Goal: Task Accomplishment & Management: Use online tool/utility

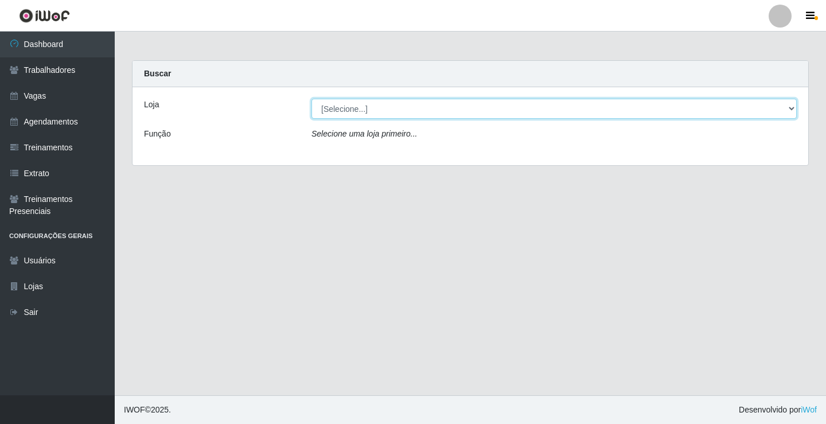
click at [791, 103] on select "[Selecione...] Supermercado VOLLET" at bounding box center [554, 109] width 485 height 20
select select "72"
click at [312, 99] on select "[Selecione...] Supermercado VOLLET" at bounding box center [554, 109] width 485 height 20
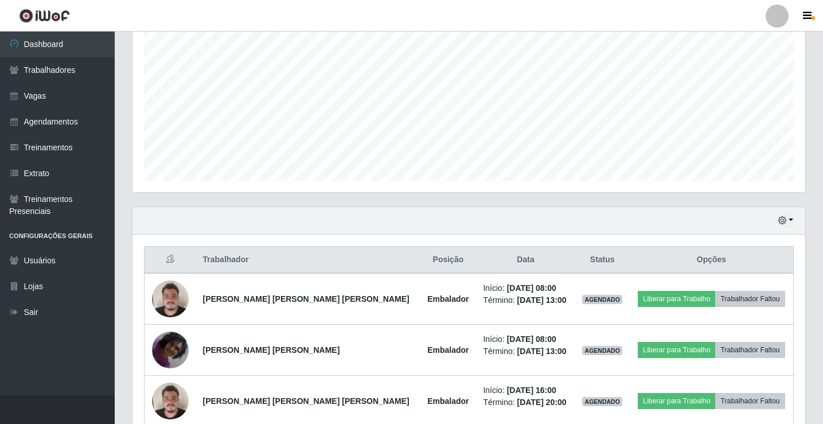
scroll to position [338, 0]
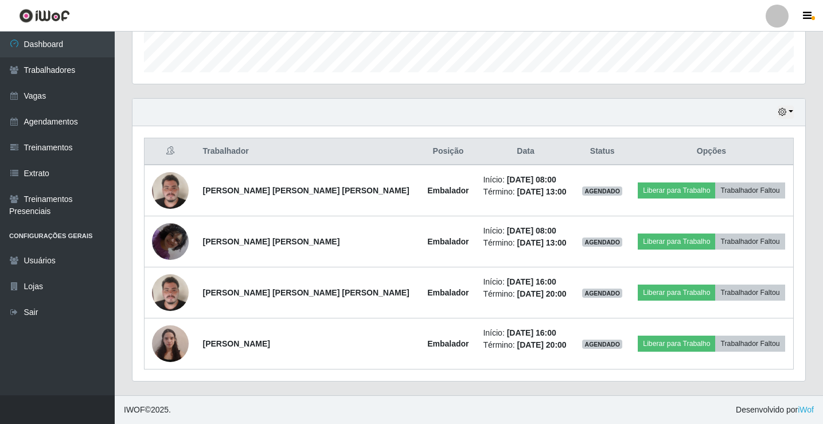
drag, startPoint x: 781, startPoint y: 114, endPoint x: 760, endPoint y: 112, distance: 20.7
click at [761, 112] on div "Hoje 1 dia 3 dias 1 Semana Não encerrados" at bounding box center [469, 113] width 673 height 28
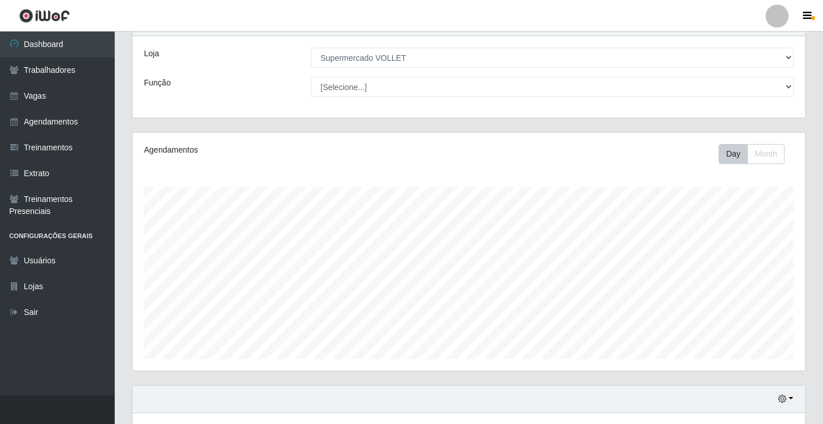
scroll to position [108, 0]
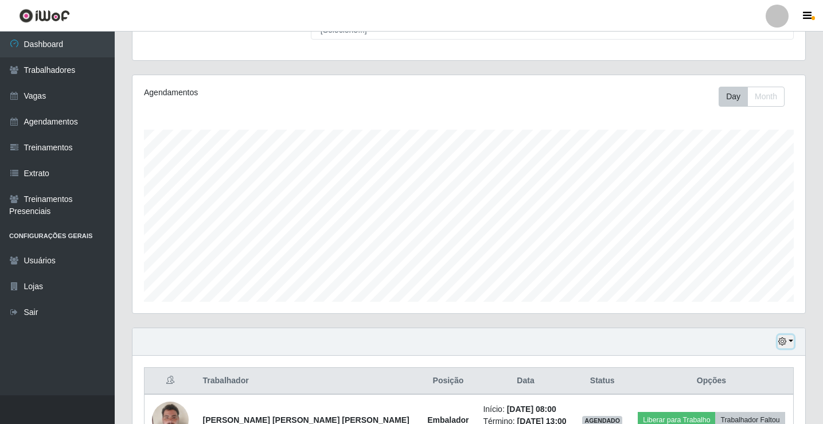
drag, startPoint x: 789, startPoint y: 337, endPoint x: 784, endPoint y: 340, distance: 5.9
click at [784, 340] on icon "button" at bounding box center [782, 341] width 8 height 8
click at [773, 326] on button "Não encerrados" at bounding box center [748, 323] width 91 height 24
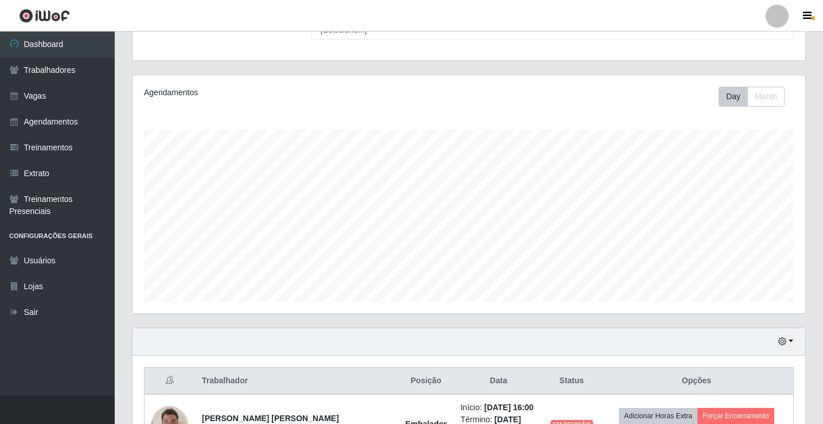
scroll to position [236, 0]
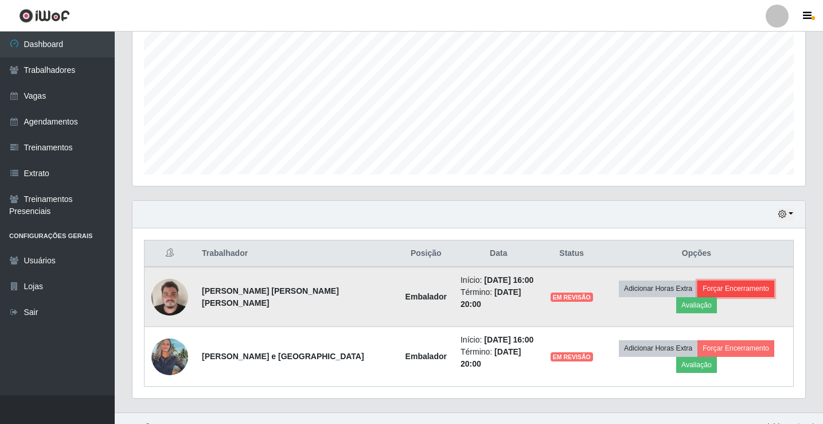
click at [698, 295] on button "Forçar Encerramento" at bounding box center [736, 289] width 77 height 16
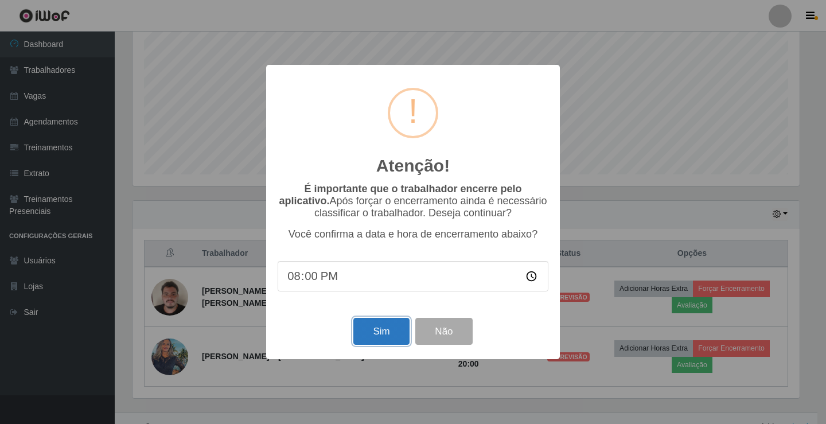
click at [386, 337] on button "Sim" at bounding box center [381, 331] width 56 height 27
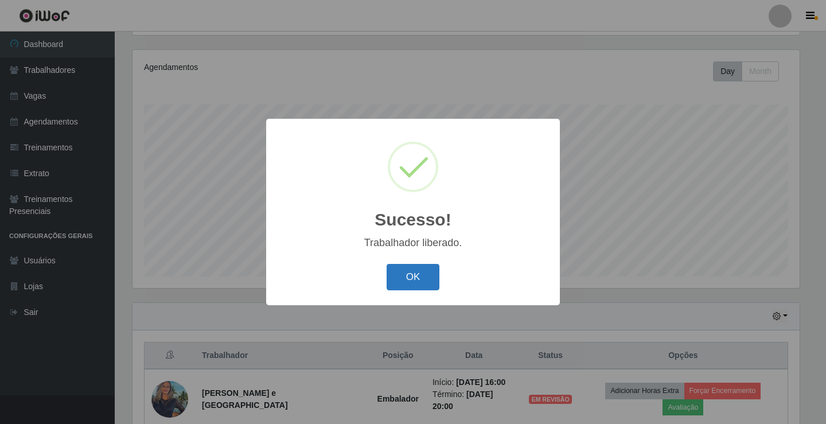
click at [414, 278] on button "OK" at bounding box center [413, 277] width 53 height 27
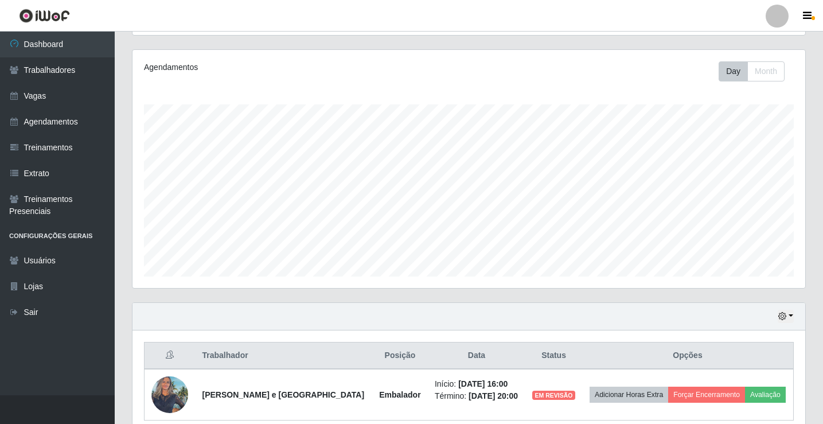
scroll to position [185, 0]
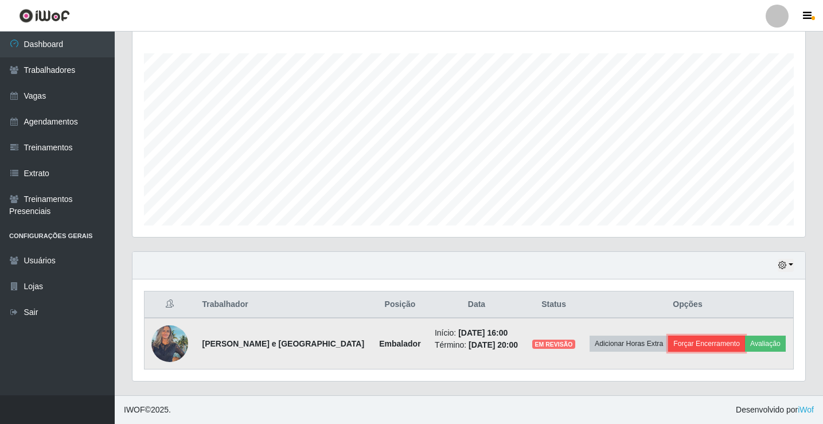
click at [691, 340] on button "Forçar Encerramento" at bounding box center [706, 344] width 77 height 16
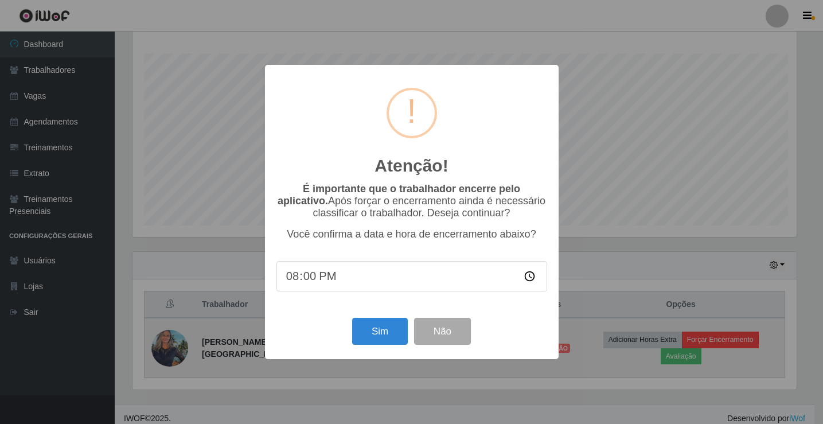
scroll to position [238, 667]
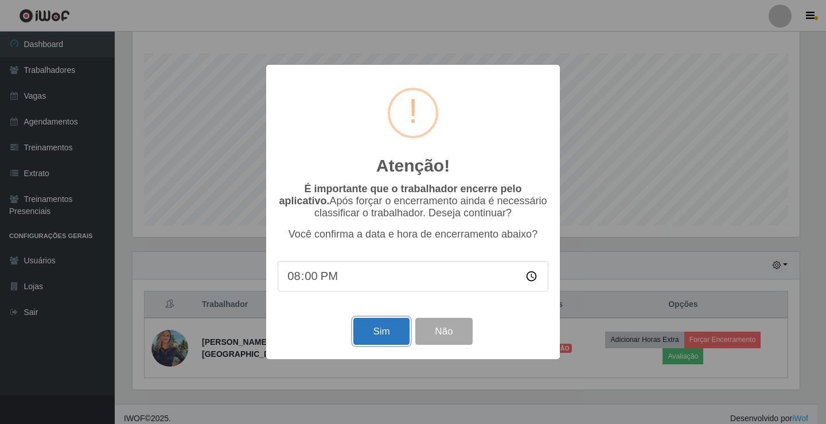
click at [364, 341] on button "Sim" at bounding box center [381, 331] width 56 height 27
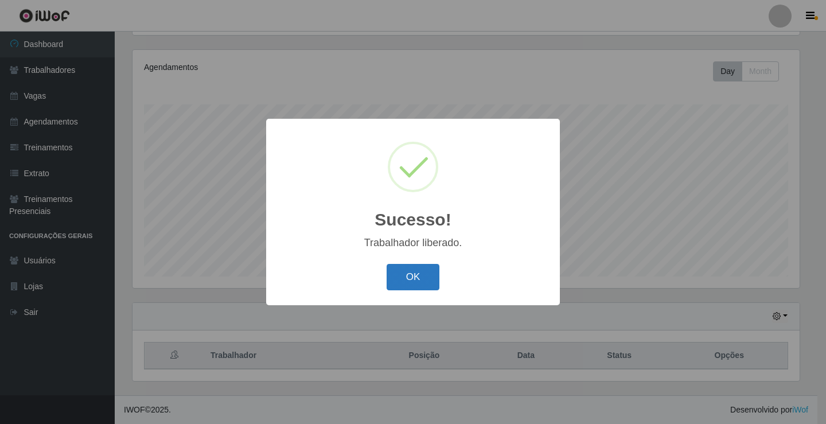
click at [406, 278] on button "OK" at bounding box center [413, 277] width 53 height 27
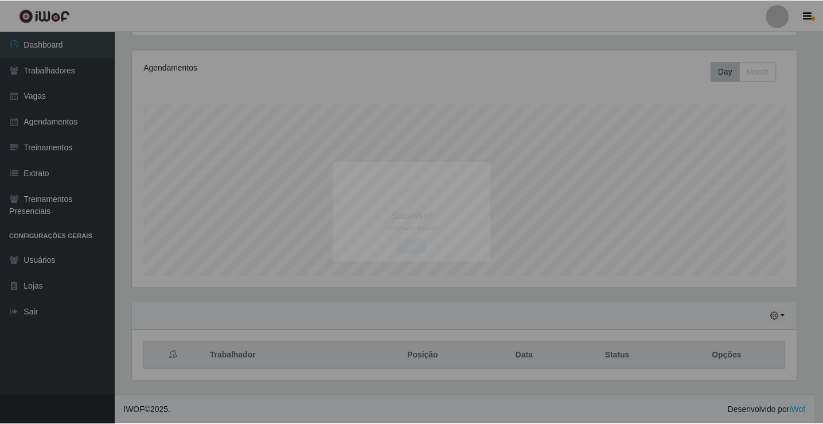
scroll to position [238, 673]
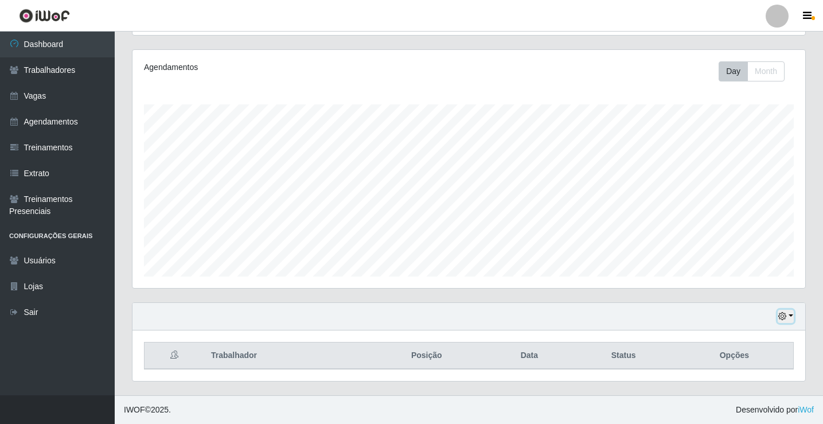
click at [783, 320] on icon "button" at bounding box center [782, 316] width 8 height 8
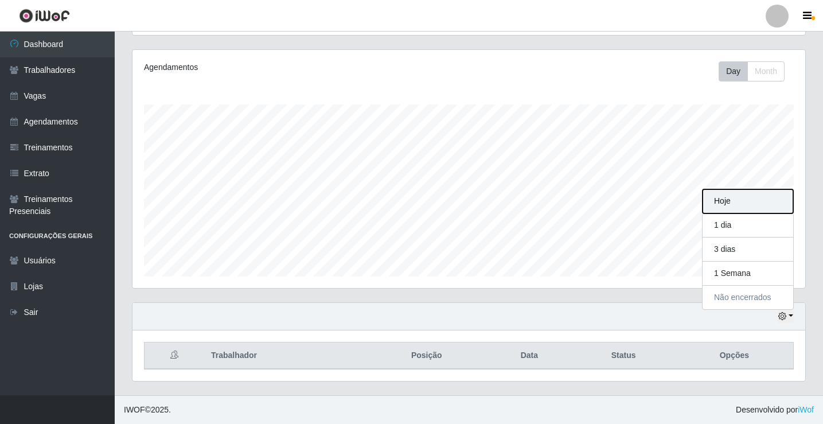
click at [722, 191] on button "Hoje" at bounding box center [748, 201] width 91 height 24
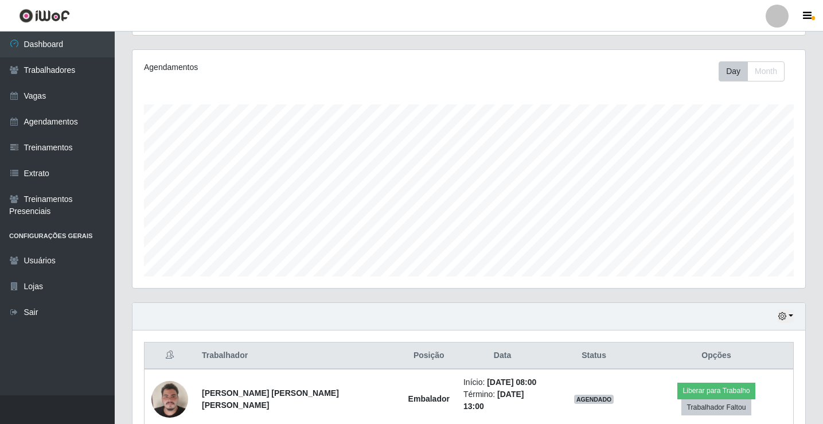
scroll to position [306, 0]
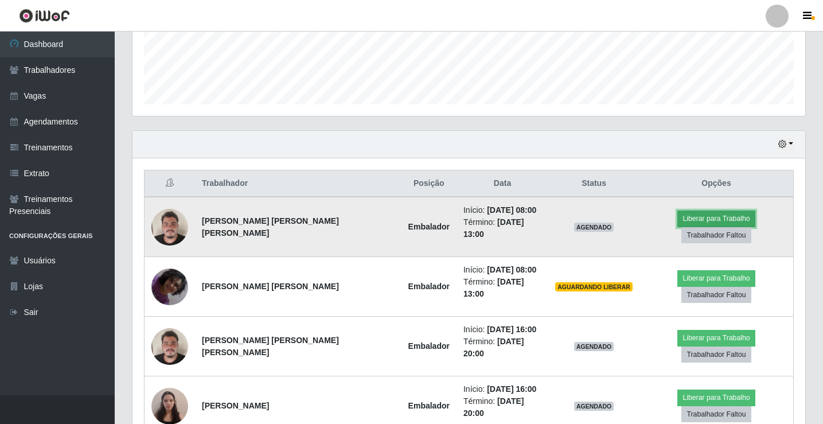
click at [678, 227] on button "Liberar para Trabalho" at bounding box center [716, 219] width 77 height 16
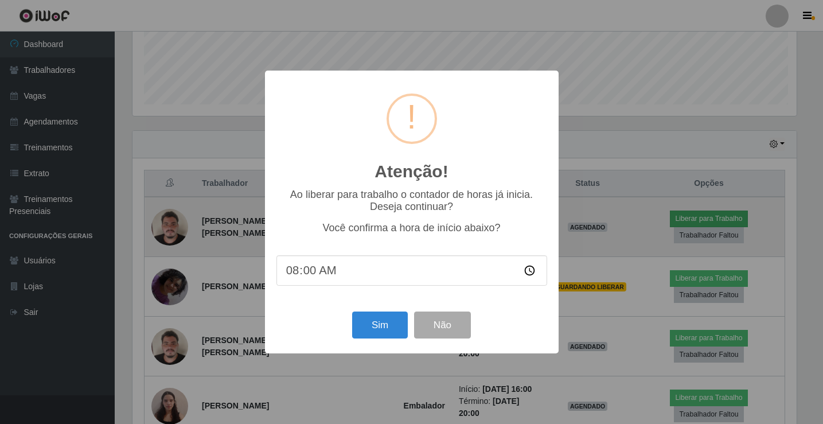
scroll to position [238, 667]
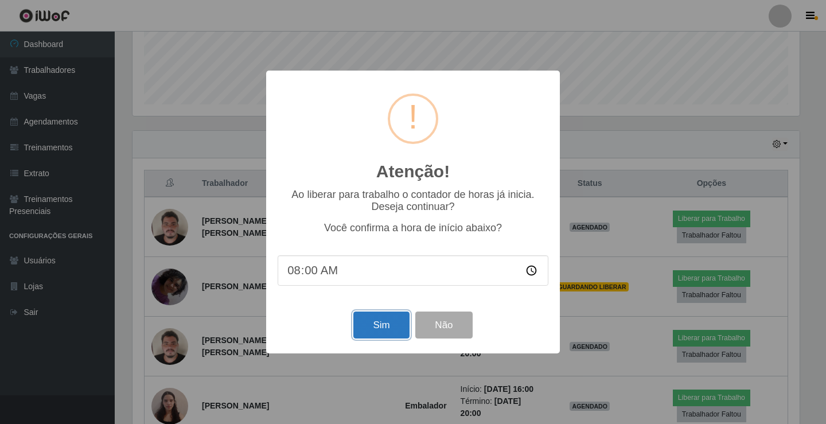
click at [397, 315] on button "Sim" at bounding box center [381, 325] width 56 height 27
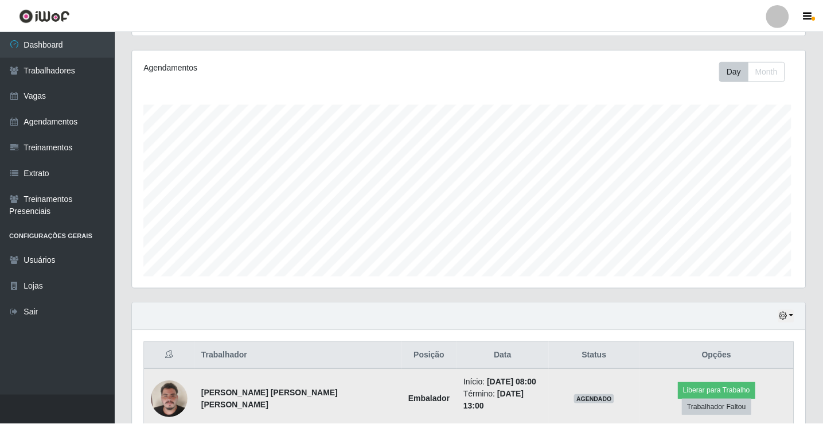
scroll to position [0, 0]
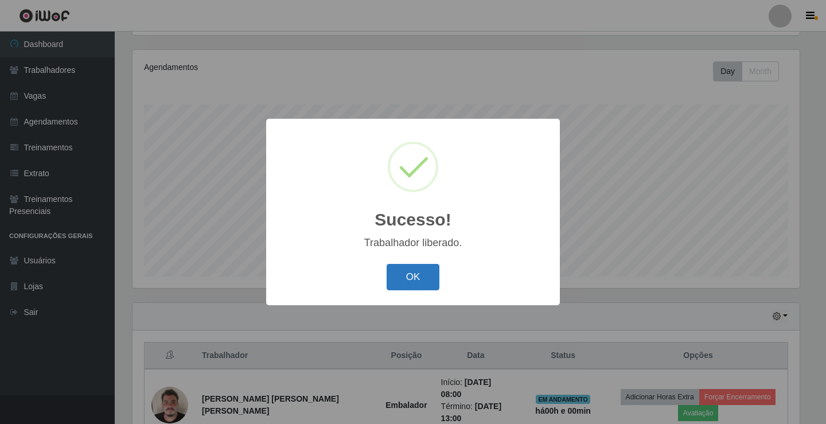
click at [404, 284] on button "OK" at bounding box center [413, 277] width 53 height 27
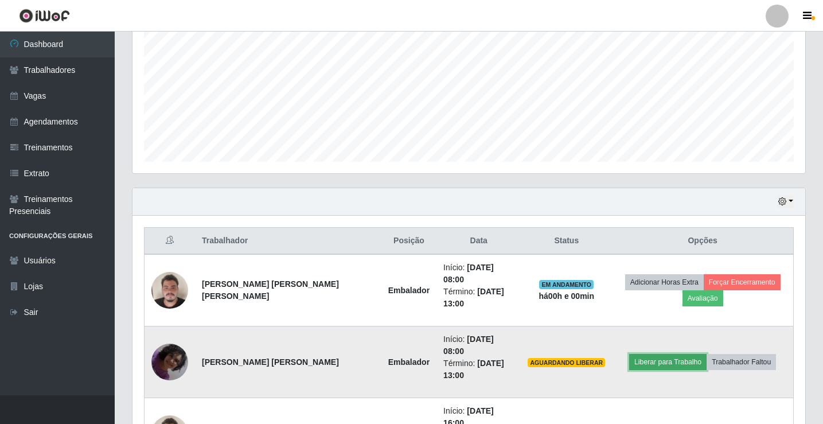
click at [668, 354] on button "Liberar para Trabalho" at bounding box center [667, 362] width 77 height 16
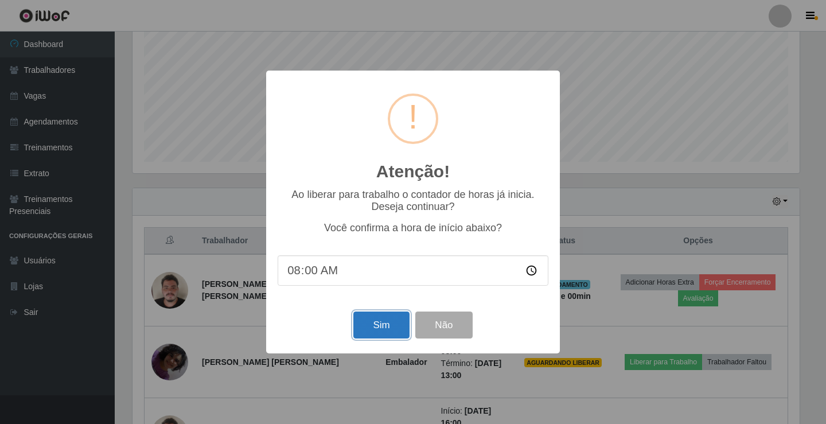
click at [386, 337] on button "Sim" at bounding box center [381, 325] width 56 height 27
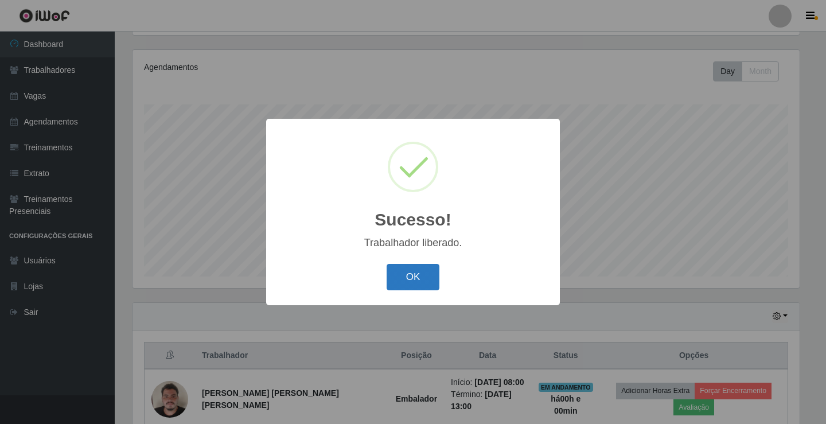
click at [397, 285] on button "OK" at bounding box center [413, 277] width 53 height 27
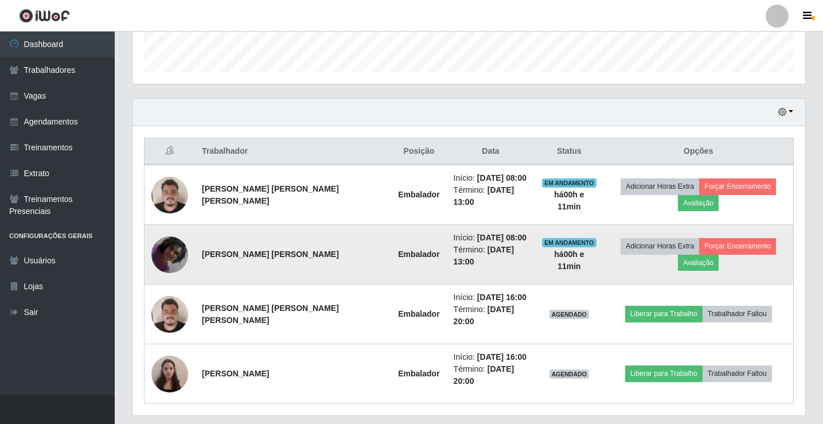
click at [176, 230] on img at bounding box center [169, 254] width 37 height 65
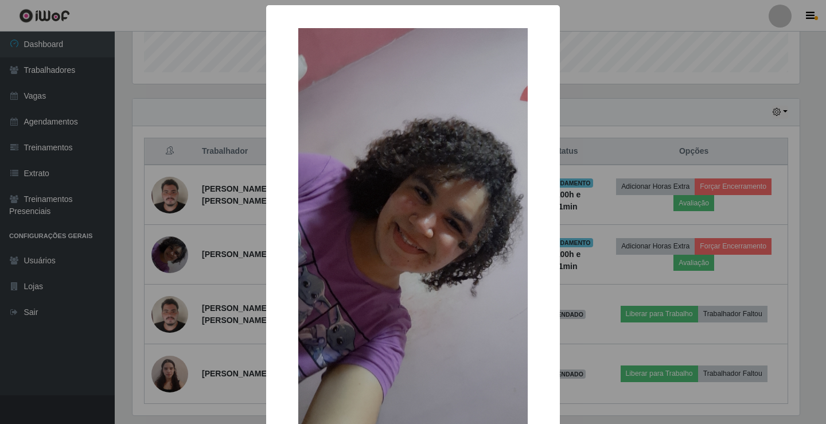
click at [177, 205] on div "× OK Cancel" at bounding box center [413, 212] width 826 height 424
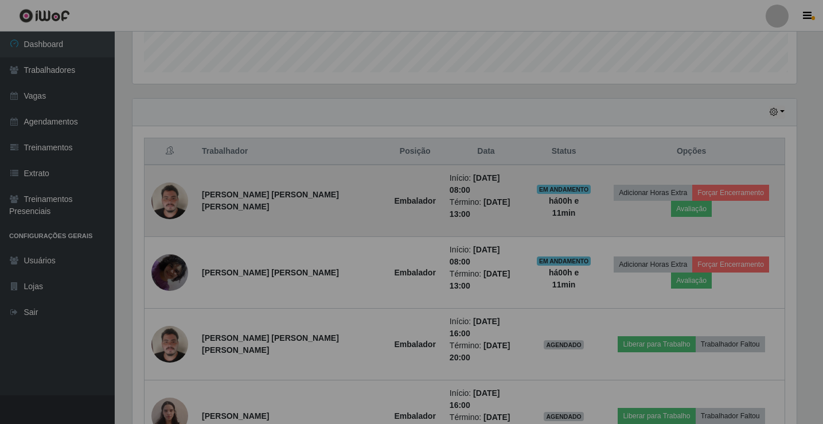
scroll to position [238, 673]
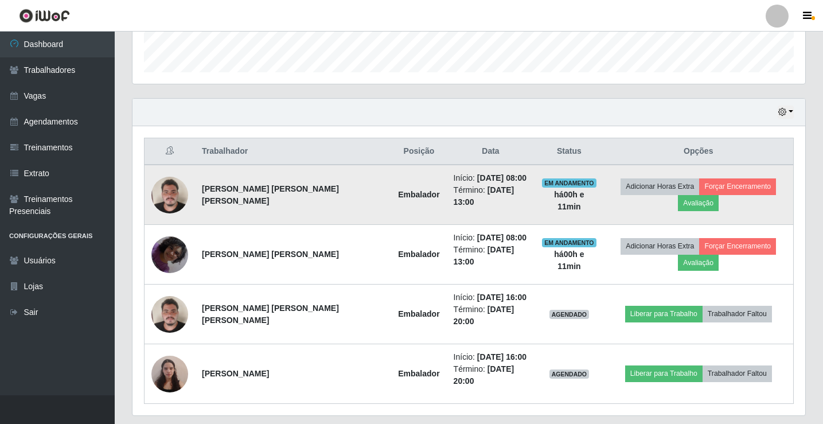
click at [170, 202] on img at bounding box center [169, 194] width 37 height 49
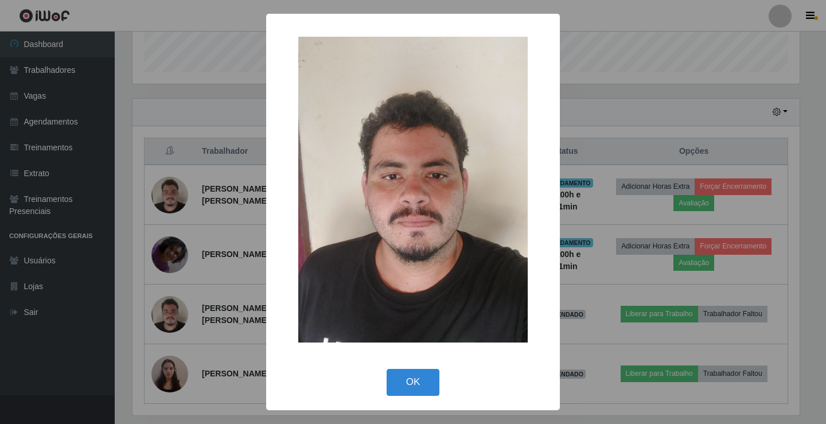
drag, startPoint x: 170, startPoint y: 202, endPoint x: 172, endPoint y: 298, distance: 96.4
click at [170, 203] on div "× OK Cancel" at bounding box center [413, 212] width 826 height 424
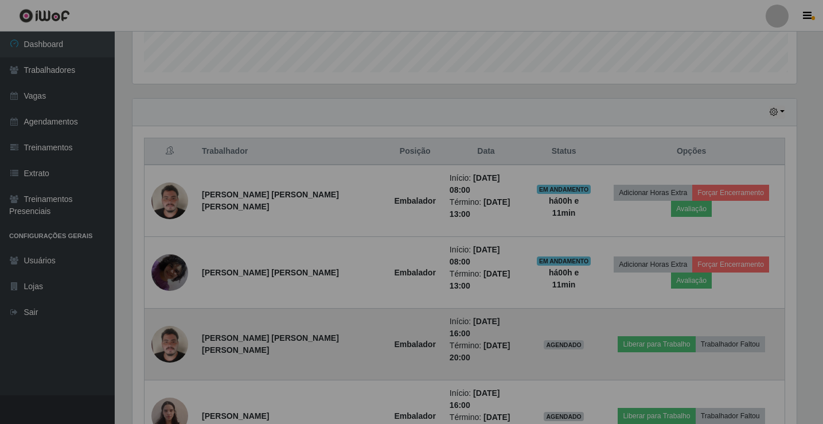
scroll to position [238, 673]
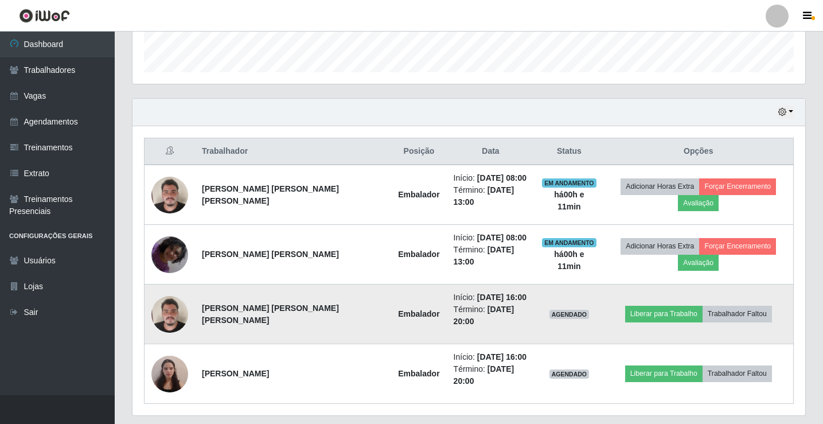
click at [161, 301] on img at bounding box center [169, 314] width 37 height 49
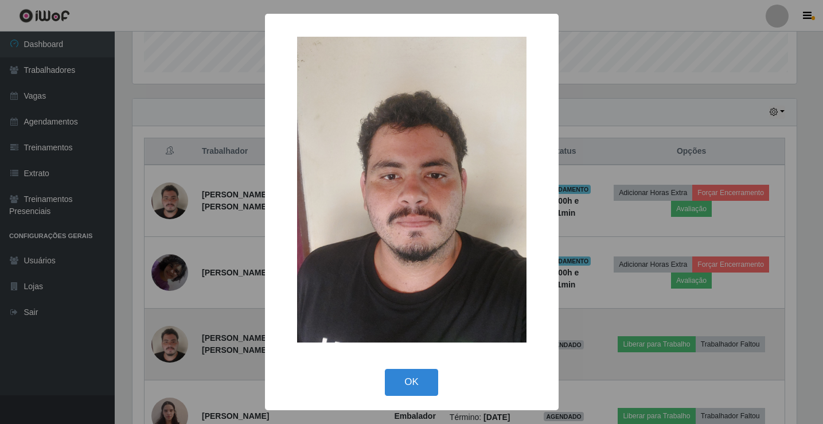
scroll to position [238, 667]
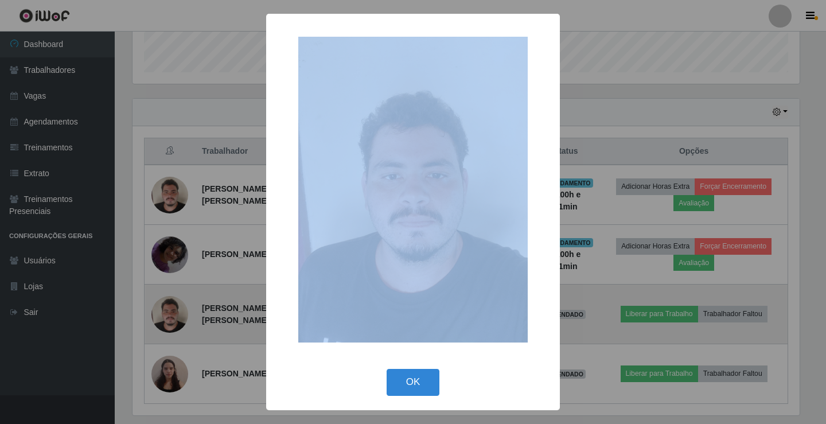
click at [161, 301] on div "× OK Cancel" at bounding box center [413, 212] width 826 height 424
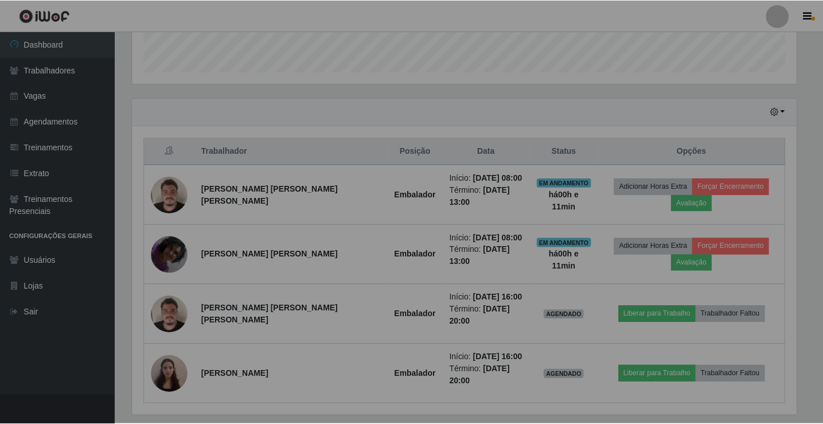
scroll to position [238, 673]
